Goal: Transaction & Acquisition: Purchase product/service

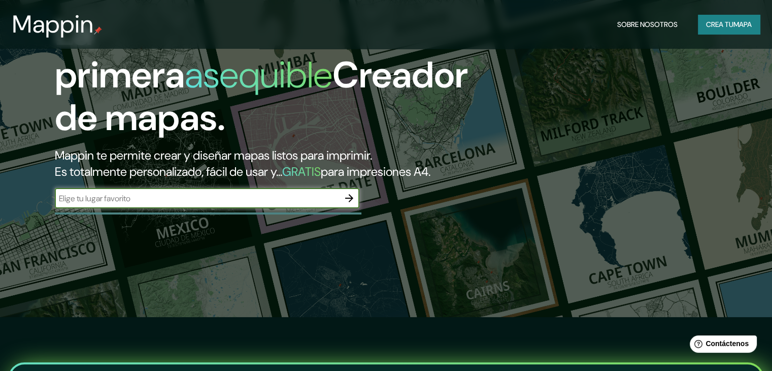
scroll to position [51, 0]
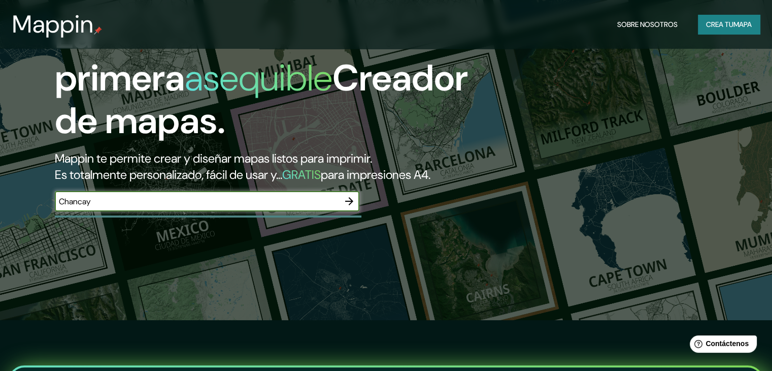
type input "Chancay"
click at [353, 207] on icon "button" at bounding box center [349, 201] width 12 height 12
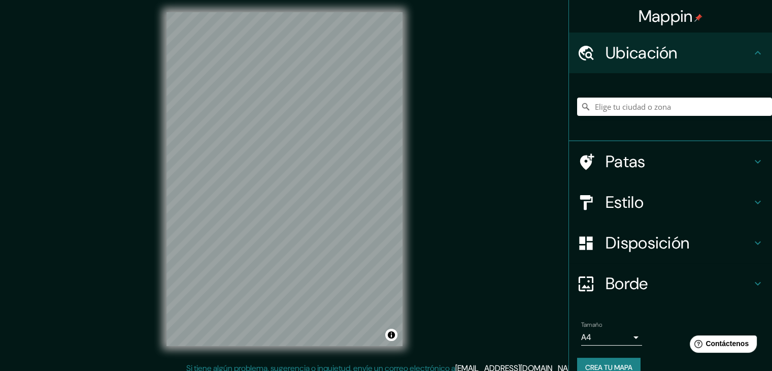
scroll to position [6, 0]
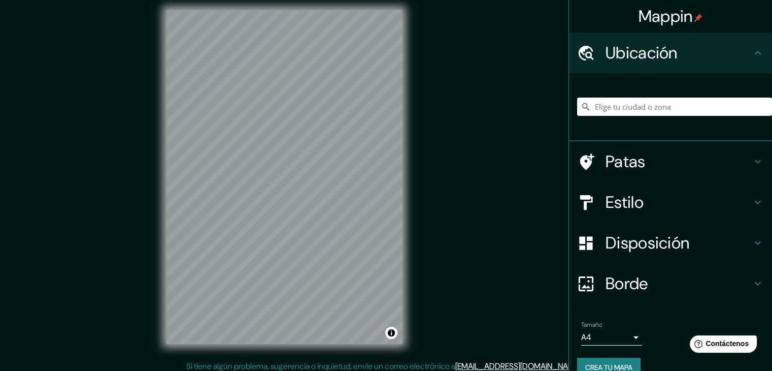
click at [742, 161] on h4 "Patas" at bounding box center [679, 161] width 146 height 20
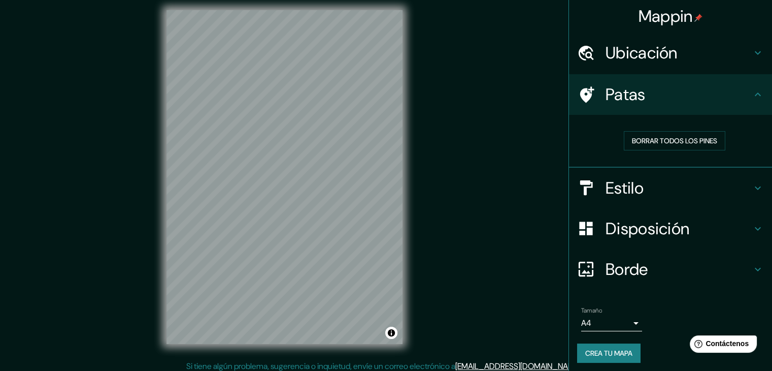
click at [743, 102] on h4 "Patas" at bounding box center [679, 94] width 146 height 20
click at [752, 187] on icon at bounding box center [758, 188] width 12 height 12
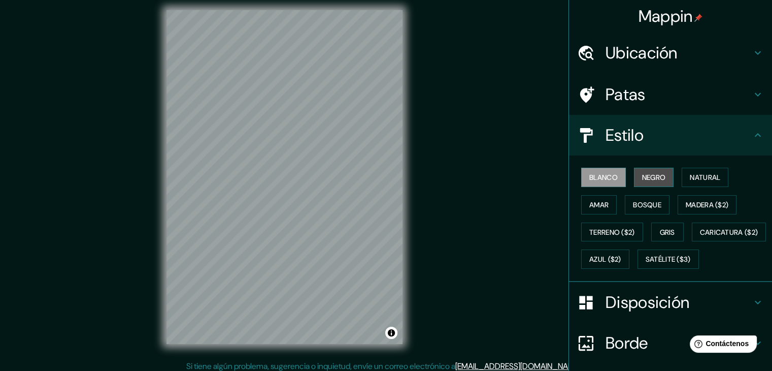
click at [660, 176] on font "Negro" at bounding box center [654, 177] width 24 height 9
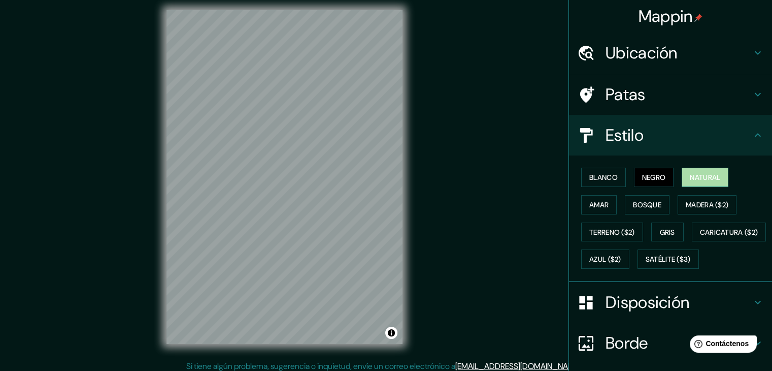
click at [694, 173] on font "Natural" at bounding box center [705, 177] width 30 height 9
click at [633, 206] on font "Bosque" at bounding box center [647, 204] width 28 height 9
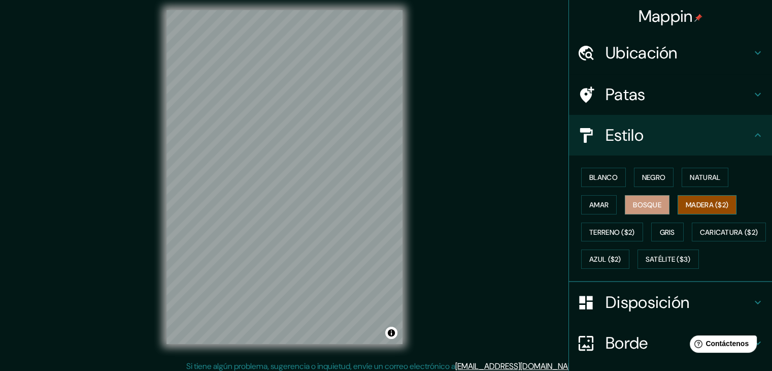
click at [686, 205] on font "Madera ($2)" at bounding box center [707, 204] width 43 height 9
click at [668, 231] on font "Gris" at bounding box center [667, 231] width 15 height 9
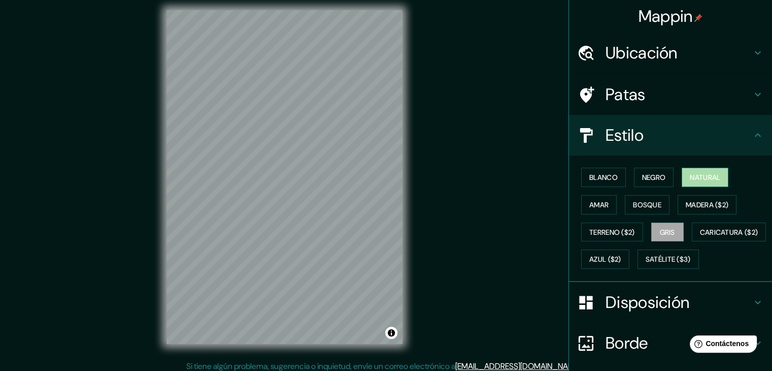
click at [696, 181] on font "Natural" at bounding box center [705, 177] width 30 height 9
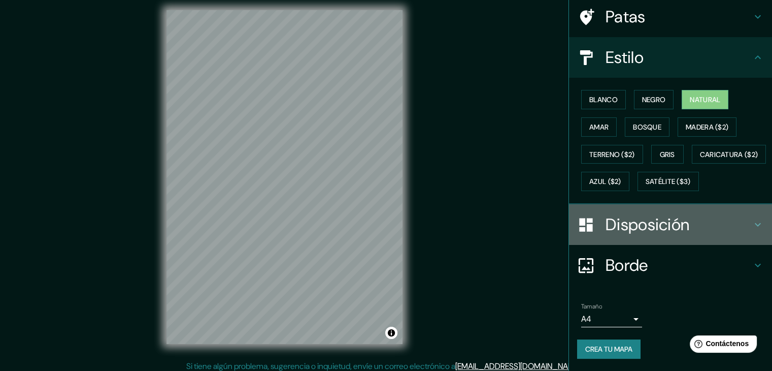
click at [725, 221] on h4 "Disposición" at bounding box center [679, 224] width 146 height 20
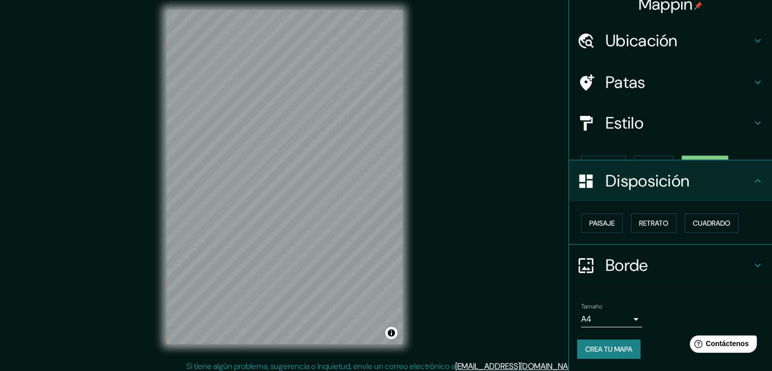
scroll to position [0, 0]
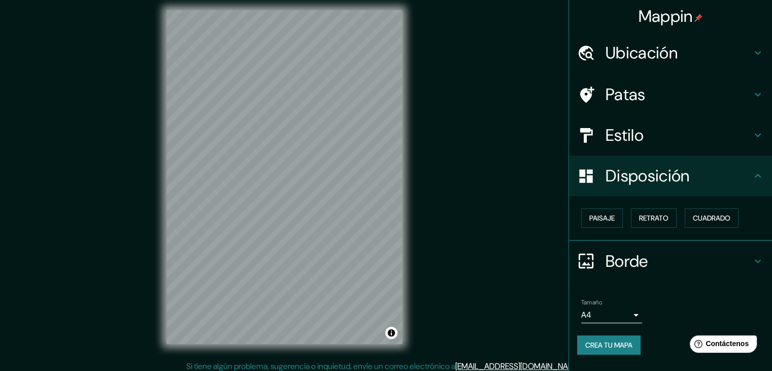
click at [680, 256] on h4 "Borde" at bounding box center [679, 261] width 146 height 20
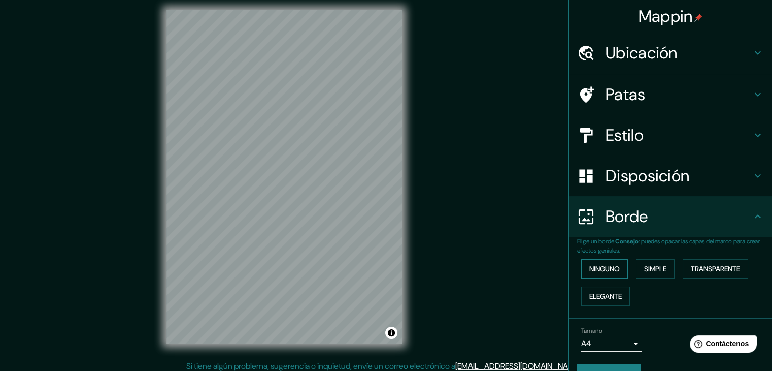
click at [612, 273] on font "Ninguno" at bounding box center [605, 268] width 30 height 13
click at [661, 267] on font "Simple" at bounding box center [655, 268] width 22 height 9
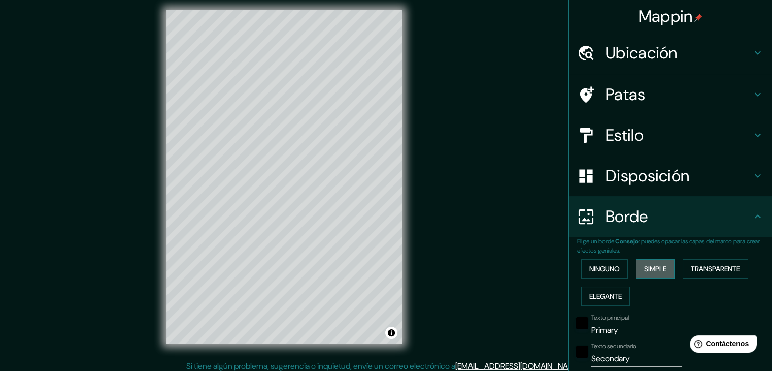
click at [661, 267] on font "Simple" at bounding box center [655, 268] width 22 height 9
type input "37"
click at [620, 269] on button "Ninguno" at bounding box center [604, 268] width 47 height 19
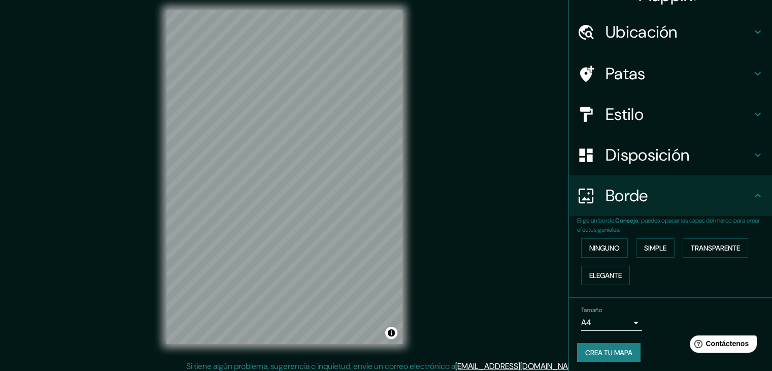
scroll to position [23, 0]
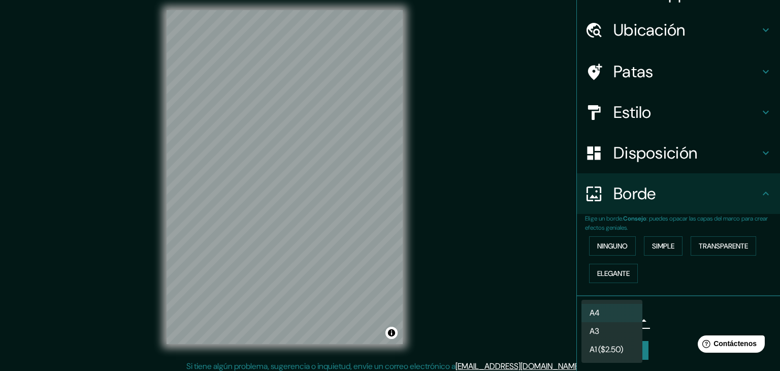
click at [623, 319] on body "Mappin Ubicación Patas Estilo Disposición Borde Elige un borde. Consejo : puede…" at bounding box center [390, 179] width 780 height 371
click at [619, 333] on li "A3" at bounding box center [611, 331] width 61 height 19
type input "a4"
click at [633, 322] on body "Mappin Ubicación Patas Estilo Disposición Borde Elige un borde. Consejo : puede…" at bounding box center [390, 179] width 780 height 371
click at [658, 323] on div at bounding box center [390, 185] width 780 height 371
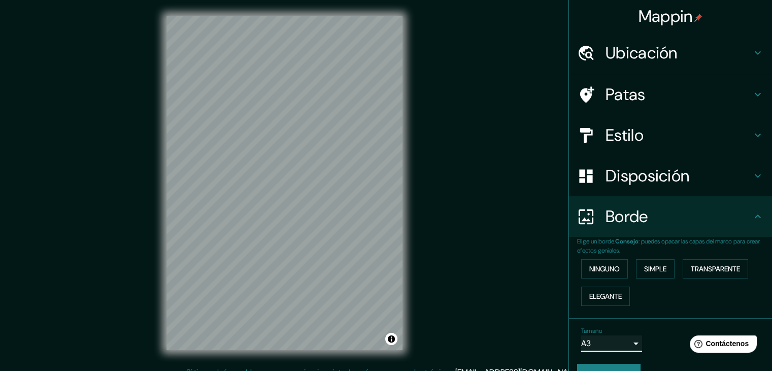
scroll to position [0, 0]
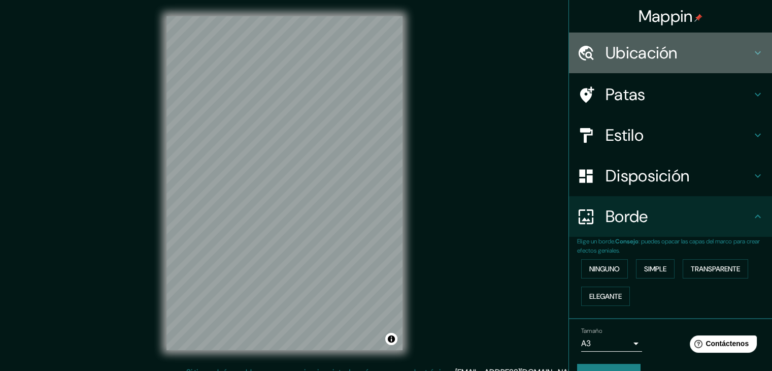
click at [737, 57] on h4 "Ubicación" at bounding box center [679, 53] width 146 height 20
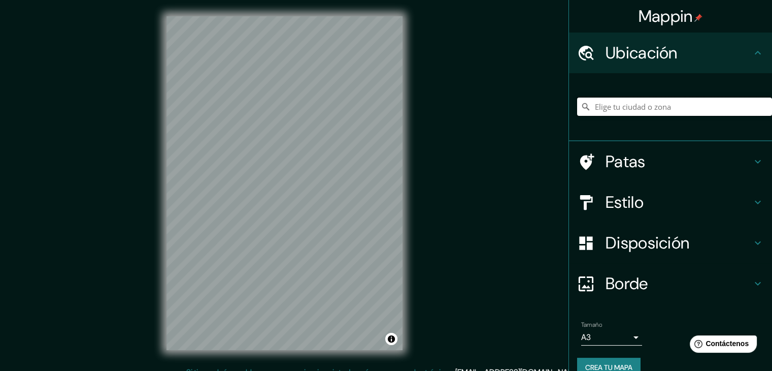
click at [670, 109] on input "Elige tu ciudad o zona" at bounding box center [674, 106] width 195 height 18
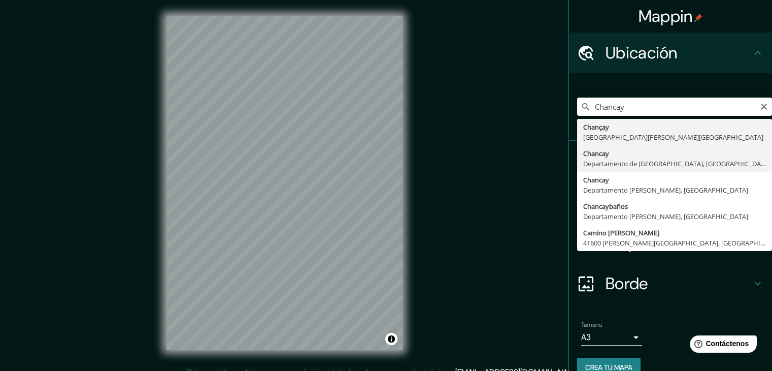
type input "Chancay, Departamento de Lima, Perú"
